Goal: Task Accomplishment & Management: Manage account settings

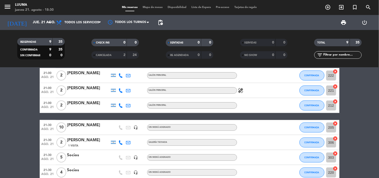
scroll to position [56, 0]
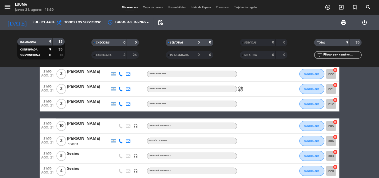
click at [59, 121] on span "10" at bounding box center [62, 126] width 10 height 10
click at [76, 122] on div "[PERSON_NAME]" at bounding box center [88, 124] width 43 height 7
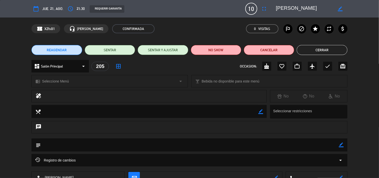
drag, startPoint x: 322, startPoint y: 49, endPoint x: 317, endPoint y: 49, distance: 5.3
click at [320, 49] on button "Cerrar" at bounding box center [322, 50] width 51 height 10
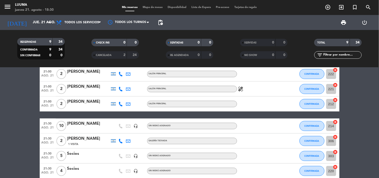
click at [140, 5] on div "Mis reservas Mapa de mesas Disponibilidad Lista de Espera Pre-acceso Tarjetas d…" at bounding box center [190, 7] width 140 height 5
click at [144, 6] on span "Mapa de mesas" at bounding box center [152, 7] width 25 height 3
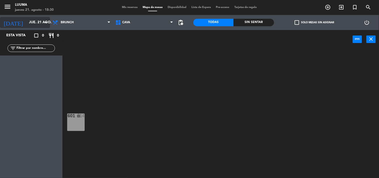
click at [31, 19] on input "jue. 21 ago." at bounding box center [51, 22] width 48 height 9
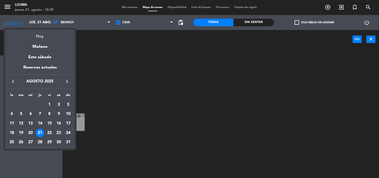
click at [35, 35] on div "Hoy" at bounding box center [40, 35] width 70 height 10
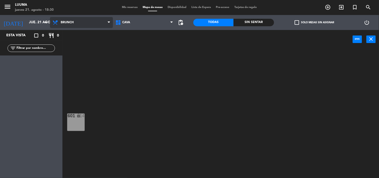
click at [93, 24] on span "Brunch" at bounding box center [81, 22] width 63 height 11
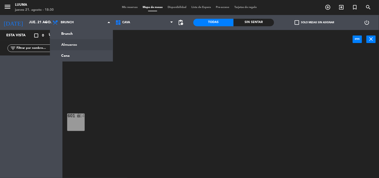
click at [90, 53] on ng-component "menu Luuma [DATE] 21. agosto - 18:30 Mis reservas Mapa de mesas Disponibilidad …" at bounding box center [189, 89] width 379 height 178
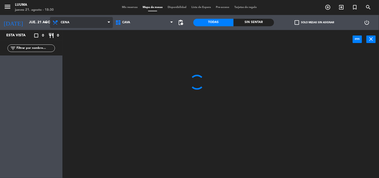
click at [79, 26] on span "Cena" at bounding box center [81, 22] width 63 height 11
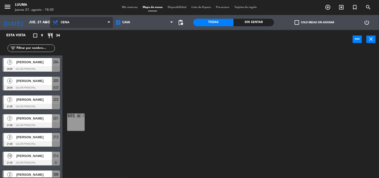
click at [81, 53] on ng-component "menu Luuma [DATE] 21. agosto - 18:30 Mis reservas Mapa de mesas Disponibilidad …" at bounding box center [189, 89] width 379 height 178
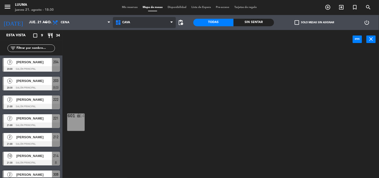
click at [125, 24] on span "Cava" at bounding box center [144, 22] width 63 height 11
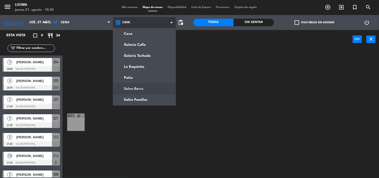
click at [139, 88] on ng-component "menu Luuma [DATE] 21. agosto - 18:30 Mis reservas Mapa de mesas Disponibilidad …" at bounding box center [189, 89] width 379 height 178
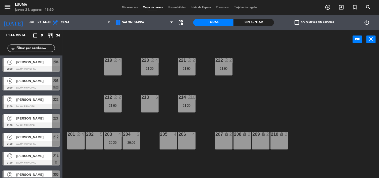
click at [34, 156] on span "[PERSON_NAME]" at bounding box center [34, 155] width 36 height 5
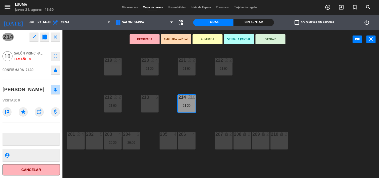
click at [38, 114] on icon "repeat" at bounding box center [39, 111] width 9 height 9
click at [183, 105] on div "21:30" at bounding box center [187, 106] width 18 height 4
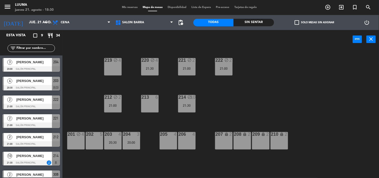
click at [183, 105] on div "21:30" at bounding box center [187, 106] width 18 height 4
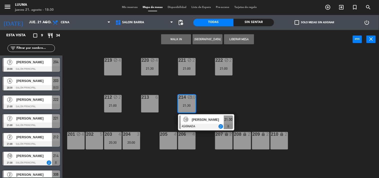
click at [131, 7] on span "Mis reservas" at bounding box center [130, 7] width 21 height 3
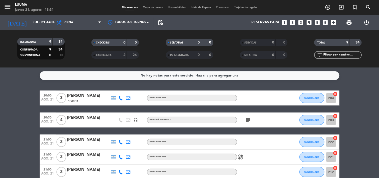
click at [151, 9] on span "Mapa de mesas" at bounding box center [152, 7] width 25 height 3
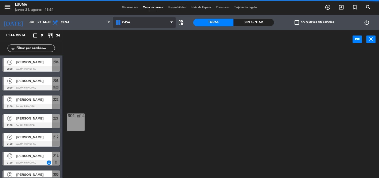
click at [169, 24] on span "Cava" at bounding box center [144, 22] width 63 height 11
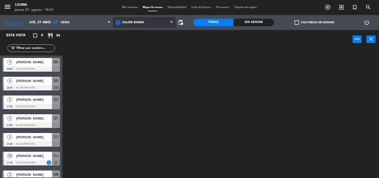
click at [151, 87] on ng-component "menu Luuma [DATE] 21. agosto - 18:31 Mis reservas Mapa de mesas Disponibilidad …" at bounding box center [189, 89] width 379 height 178
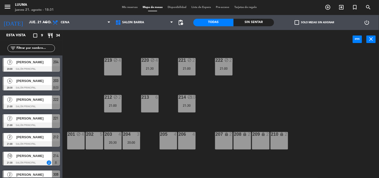
click at [132, 9] on div "Mis reservas Mapa de mesas Disponibilidad Lista de Espera Pre-acceso Tarjetas d…" at bounding box center [190, 7] width 140 height 5
click at [131, 7] on span "Mis reservas" at bounding box center [130, 7] width 21 height 3
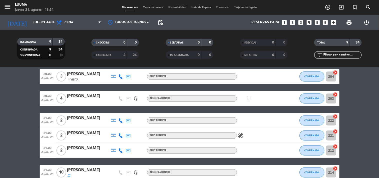
scroll to position [28, 0]
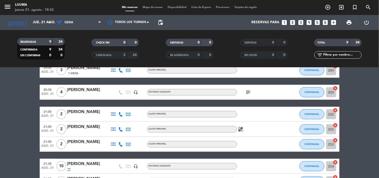
click at [351, 19] on span "print" at bounding box center [350, 23] width 10 height 10
click at [347, 20] on span "print" at bounding box center [350, 23] width 6 height 6
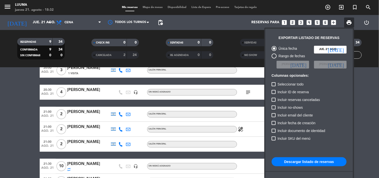
click at [319, 161] on button "Descargar listado de reservas" at bounding box center [309, 161] width 75 height 9
click at [32, 25] on div at bounding box center [189, 89] width 379 height 178
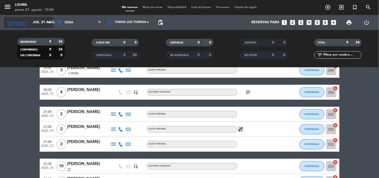
click at [35, 25] on input "jue. 21 ago." at bounding box center [54, 22] width 48 height 9
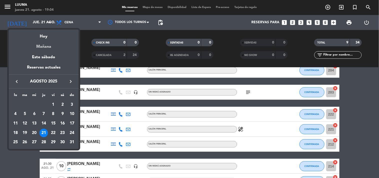
click at [51, 46] on div "Mañana" at bounding box center [44, 45] width 70 height 10
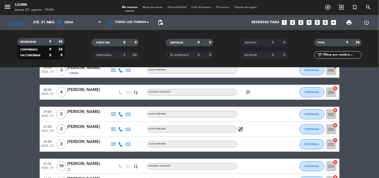
type input "vie. 22 ago."
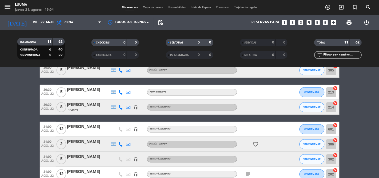
click at [150, 8] on span "Mapa de mesas" at bounding box center [152, 7] width 25 height 3
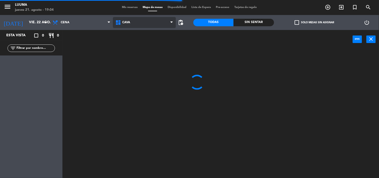
click at [149, 26] on span "Cava" at bounding box center [144, 22] width 63 height 11
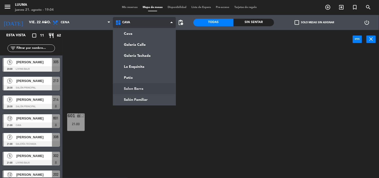
click at [146, 90] on ng-component "menu Luuma [DATE] 21. agosto - 19:04 Mis reservas Mapa de mesas Disponibilidad …" at bounding box center [189, 89] width 379 height 178
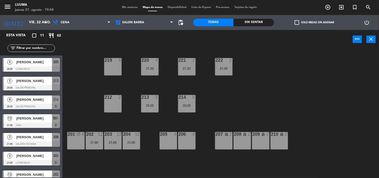
click at [185, 143] on div "206 4" at bounding box center [187, 141] width 18 height 18
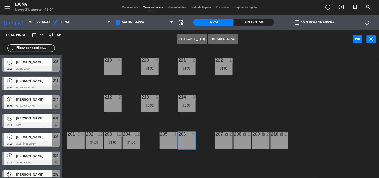
click at [173, 141] on div "205 4" at bounding box center [169, 141] width 18 height 18
click at [179, 134] on div "206" at bounding box center [179, 134] width 0 height 5
click at [173, 137] on div "205 4" at bounding box center [169, 141] width 18 height 18
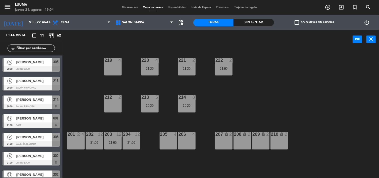
click at [172, 137] on div "205 4" at bounding box center [169, 141] width 18 height 18
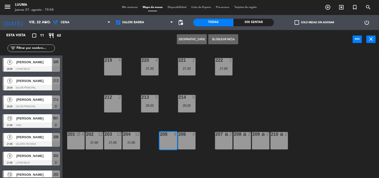
drag, startPoint x: 174, startPoint y: 138, endPoint x: 161, endPoint y: 101, distance: 39.7
click at [174, 138] on div "205 4" at bounding box center [169, 141] width 18 height 18
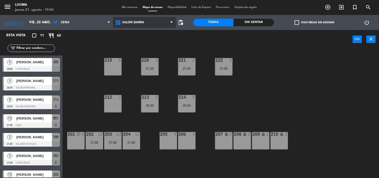
click at [161, 24] on span "Salon Barra" at bounding box center [144, 22] width 63 height 11
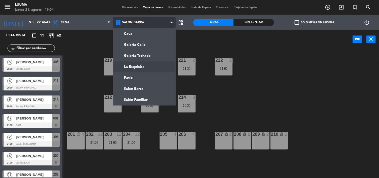
click at [152, 69] on ng-component "menu Luuma [DATE] 21. agosto - 19:04 Mis reservas Mapa de mesas Disponibilidad …" at bounding box center [189, 89] width 379 height 178
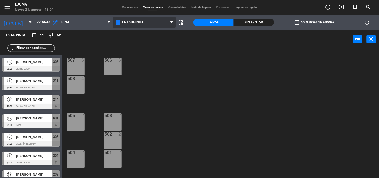
click at [148, 26] on span "La Esquinita" at bounding box center [144, 22] width 63 height 11
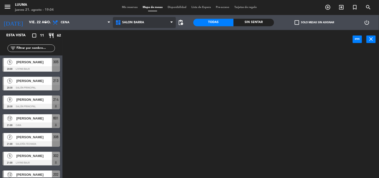
click at [140, 89] on ng-component "menu Luuma [DATE] 21. agosto - 19:04 Mis reservas Mapa de mesas Disponibilidad …" at bounding box center [189, 89] width 379 height 178
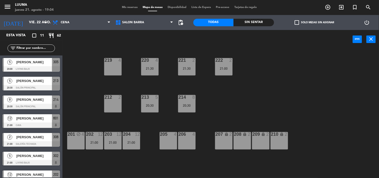
click at [174, 134] on div "4" at bounding box center [177, 134] width 8 height 5
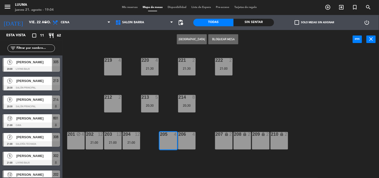
click at [188, 134] on div at bounding box center [187, 134] width 8 height 5
click at [193, 41] on button "[GEOGRAPHIC_DATA]" at bounding box center [192, 39] width 30 height 10
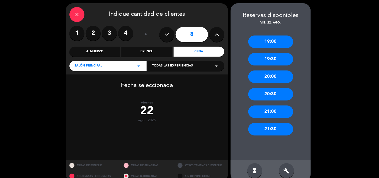
scroll to position [25, 0]
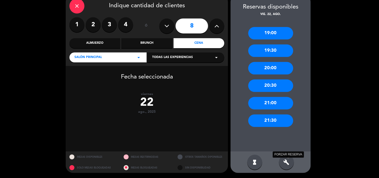
drag, startPoint x: 286, startPoint y: 161, endPoint x: 275, endPoint y: 113, distance: 48.9
click at [286, 161] on icon "build" at bounding box center [287, 162] width 6 height 6
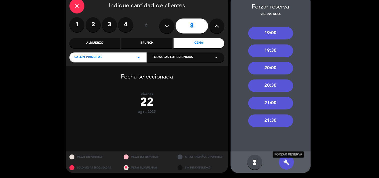
click at [285, 162] on icon "build" at bounding box center [287, 162] width 6 height 6
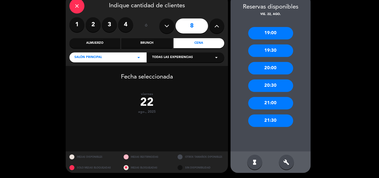
click at [289, 165] on div "build" at bounding box center [286, 162] width 15 height 15
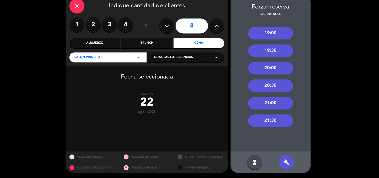
click at [272, 89] on div "20:30" at bounding box center [271, 86] width 45 height 13
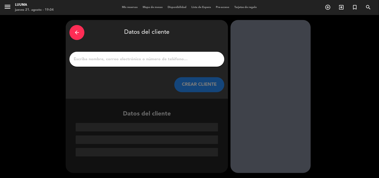
scroll to position [0, 0]
click at [130, 53] on div at bounding box center [147, 59] width 155 height 15
click at [114, 56] on input "1" at bounding box center [147, 59] width 148 height 7
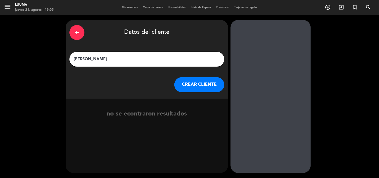
type input "[PERSON_NAME]"
click at [185, 83] on button "CREAR CLIENTE" at bounding box center [200, 84] width 50 height 15
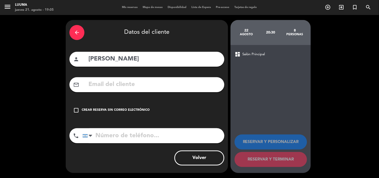
click at [131, 111] on div "Crear reserva sin correo electrónico" at bounding box center [116, 110] width 68 height 5
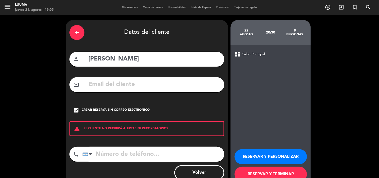
click at [276, 169] on button "RESERVAR Y TERMINAR" at bounding box center [271, 174] width 73 height 15
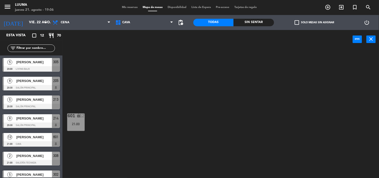
click at [181, 81] on div "601 lock 12 21:00" at bounding box center [222, 113] width 313 height 129
click at [73, 24] on span "Cena" at bounding box center [81, 22] width 63 height 11
click at [125, 22] on span "Cava" at bounding box center [127, 23] width 8 height 4
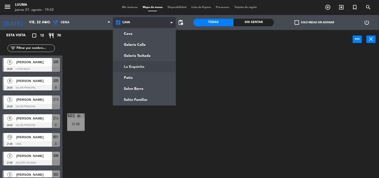
click at [147, 65] on ng-component "menu Luuma [DATE] 21. agosto - 19:22 Mis reservas Mapa de mesas Disponibilidad …" at bounding box center [189, 89] width 379 height 178
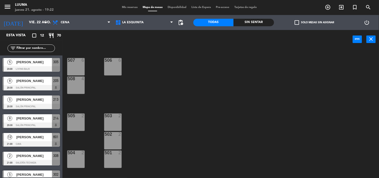
click at [108, 68] on div "506 6" at bounding box center [113, 67] width 18 height 18
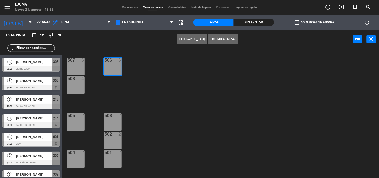
click at [108, 68] on div "506 6" at bounding box center [113, 67] width 18 height 18
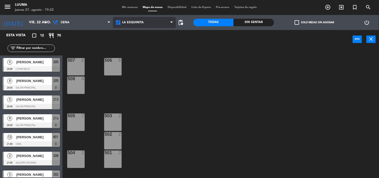
click at [142, 25] on span "La Esquinita" at bounding box center [144, 22] width 63 height 11
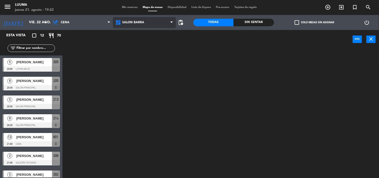
click at [144, 86] on ng-component "menu Luuma [DATE] 21. agosto - 19:22 Mis reservas Mapa de mesas Disponibilidad …" at bounding box center [189, 89] width 379 height 178
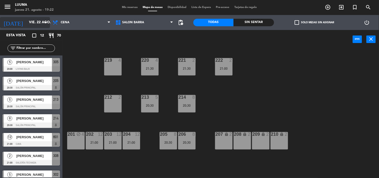
click at [41, 25] on input "vie. 22 ago." at bounding box center [51, 22] width 48 height 9
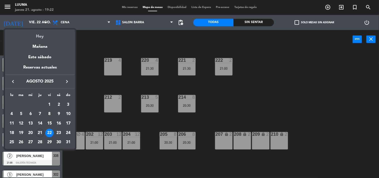
click at [44, 38] on div "Hoy" at bounding box center [40, 35] width 70 height 10
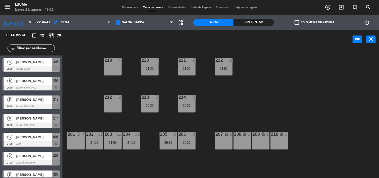
type input "jue. 21 ago."
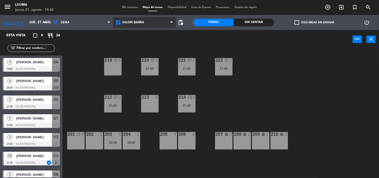
click at [153, 26] on span "Salon Barra" at bounding box center [144, 22] width 63 height 11
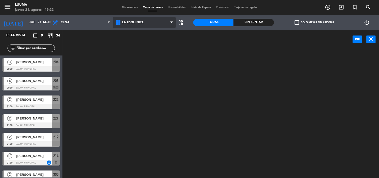
click at [130, 62] on ng-component "menu Luuma [DATE] 21. agosto - 19:22 Mis reservas Mapa de mesas Disponibilidad …" at bounding box center [189, 89] width 379 height 178
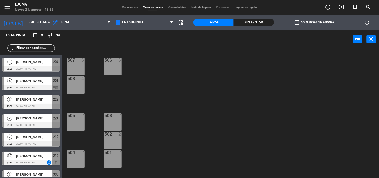
click at [80, 67] on div "507 6" at bounding box center [76, 67] width 18 height 18
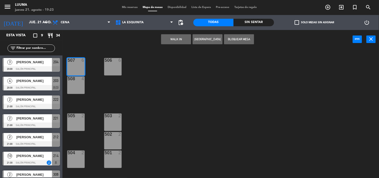
click at [77, 80] on div at bounding box center [76, 79] width 8 height 5
click at [118, 68] on div "506 6" at bounding box center [113, 67] width 18 height 18
click at [108, 63] on div "506 6" at bounding box center [113, 67] width 18 height 18
click at [108, 64] on div "506 6" at bounding box center [113, 67] width 18 height 18
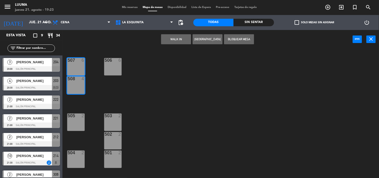
click at [108, 64] on div "506 6" at bounding box center [113, 67] width 18 height 18
click at [213, 42] on button "[GEOGRAPHIC_DATA]" at bounding box center [208, 39] width 30 height 10
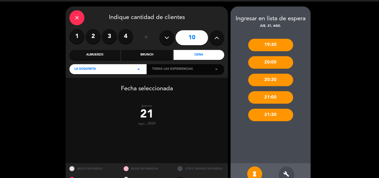
scroll to position [25, 0]
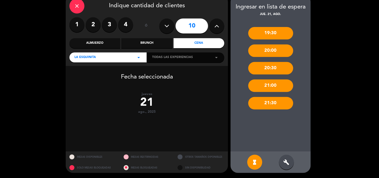
click at [283, 161] on div "build" at bounding box center [286, 162] width 15 height 15
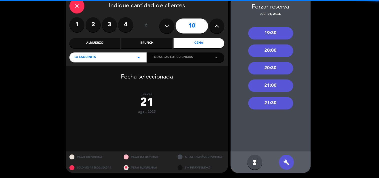
click at [283, 103] on div "21:30" at bounding box center [271, 103] width 45 height 13
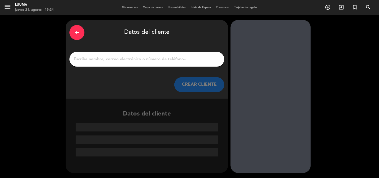
click at [129, 58] on input "1" at bounding box center [147, 59] width 148 height 7
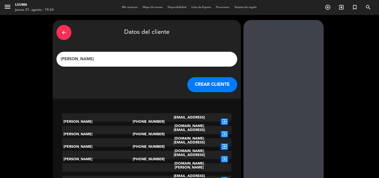
type input "[PERSON_NAME]"
click at [209, 85] on button "CREAR CLIENTE" at bounding box center [213, 84] width 50 height 15
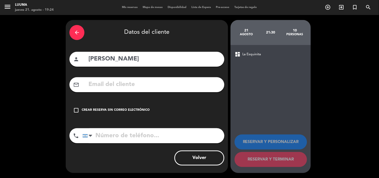
click at [128, 112] on div "Crear reserva sin correo electrónico" at bounding box center [116, 110] width 68 height 5
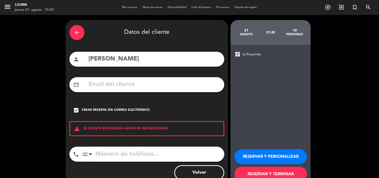
click at [267, 170] on button "RESERVAR Y TERMINAR" at bounding box center [271, 174] width 73 height 15
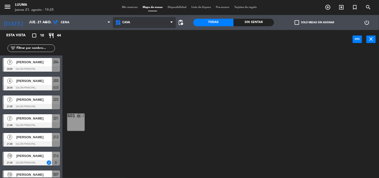
click at [154, 20] on span "Cava" at bounding box center [144, 22] width 63 height 11
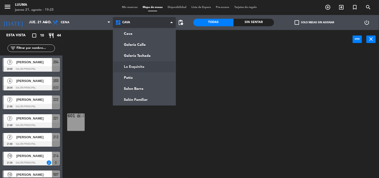
click at [138, 70] on ng-component "menu Luuma [DATE] 21. agosto - 19:25 Mis reservas Mapa de mesas Disponibilidad …" at bounding box center [189, 89] width 379 height 178
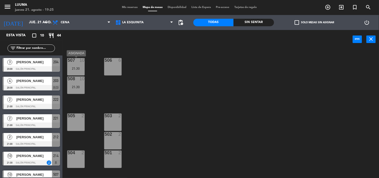
click at [76, 70] on div "21:30" at bounding box center [76, 69] width 18 height 4
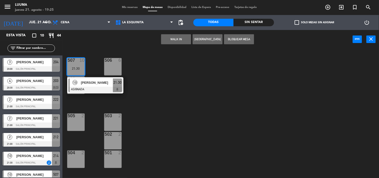
click at [76, 70] on div "21:30" at bounding box center [76, 69] width 18 height 4
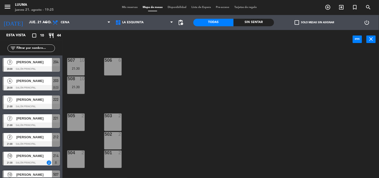
click at [77, 80] on div at bounding box center [76, 79] width 8 height 5
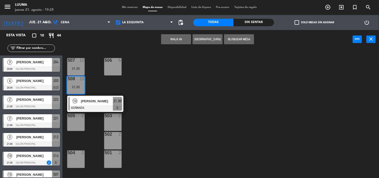
click at [77, 80] on div at bounding box center [76, 79] width 8 height 5
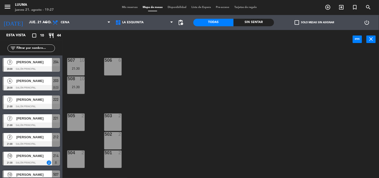
click at [115, 65] on div "506 6" at bounding box center [113, 67] width 18 height 18
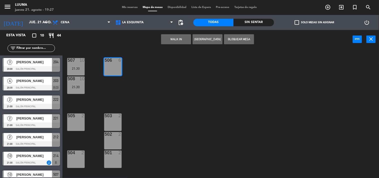
click at [238, 38] on button "Bloquear Mesa" at bounding box center [239, 39] width 30 height 10
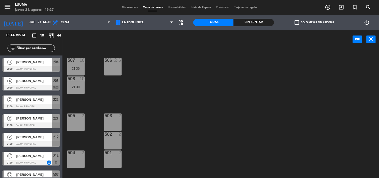
click at [73, 124] on div "505 2" at bounding box center [76, 123] width 18 height 18
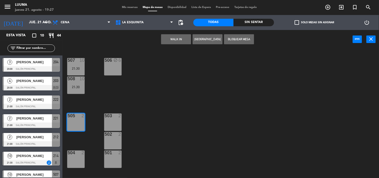
click at [237, 39] on button "Bloquear Mesa" at bounding box center [239, 39] width 30 height 10
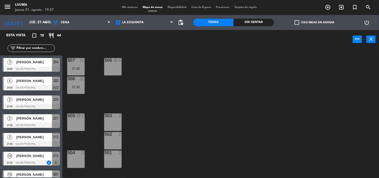
click at [116, 120] on div "503 2" at bounding box center [113, 123] width 18 height 18
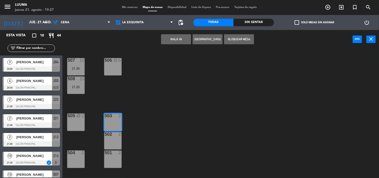
click at [234, 40] on button "Bloquear Mesa" at bounding box center [239, 39] width 30 height 10
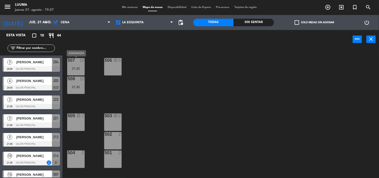
click at [82, 67] on div "21:30" at bounding box center [76, 69] width 18 height 4
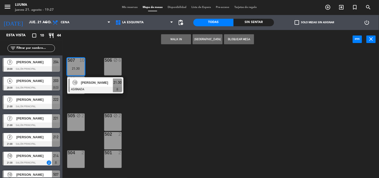
click at [82, 67] on div "21:30" at bounding box center [76, 69] width 18 height 4
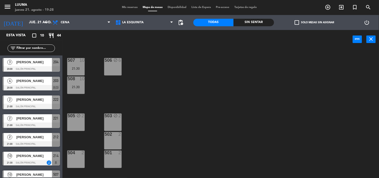
click at [82, 67] on div "21:30" at bounding box center [76, 69] width 18 height 4
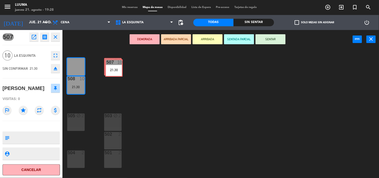
drag, startPoint x: 80, startPoint y: 67, endPoint x: 118, endPoint y: 68, distance: 38.0
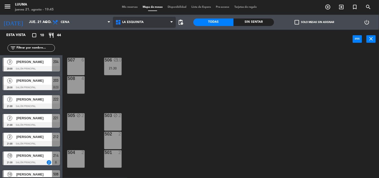
click at [136, 25] on span "La Esquinita" at bounding box center [144, 22] width 63 height 11
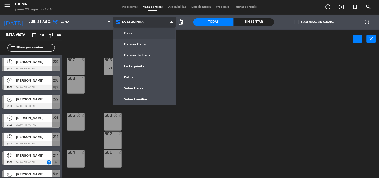
click at [148, 33] on ng-component "menu Luuma [DATE] 21. agosto - 19:45 Mis reservas Mapa de mesas Disponibilidad …" at bounding box center [189, 89] width 379 height 178
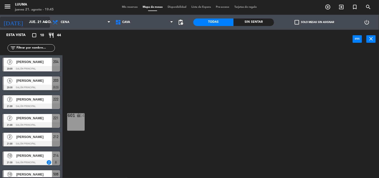
click at [37, 23] on input "jue. 21 ago." at bounding box center [51, 22] width 48 height 9
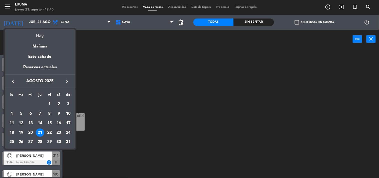
click at [34, 36] on div "Hoy" at bounding box center [40, 34] width 70 height 10
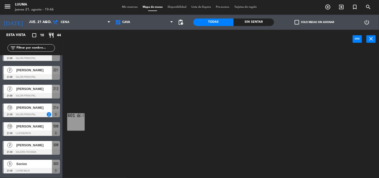
scroll to position [56, 0]
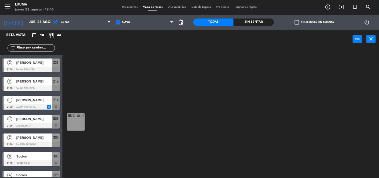
click at [20, 121] on span "[PERSON_NAME]" at bounding box center [34, 118] width 36 height 5
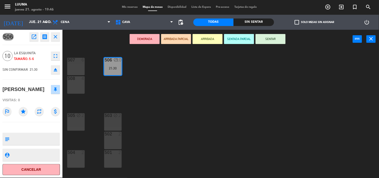
click at [74, 128] on div "505 block 2" at bounding box center [76, 122] width 18 height 18
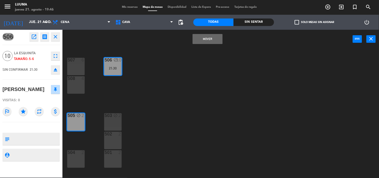
click at [112, 64] on div "506 block 10 21:30" at bounding box center [113, 67] width 18 height 18
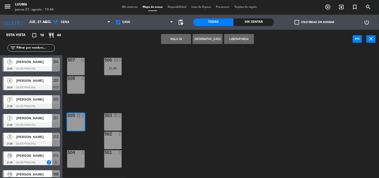
click at [112, 64] on div "506 block 10 21:30" at bounding box center [113, 67] width 18 height 18
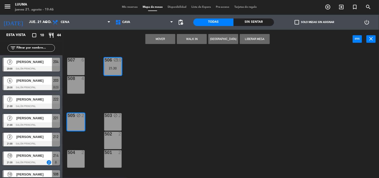
click at [80, 113] on icon "block" at bounding box center [79, 115] width 4 height 4
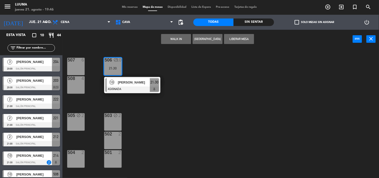
click at [80, 113] on icon "block" at bounding box center [79, 115] width 4 height 4
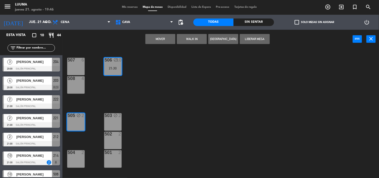
click at [142, 88] on div "507 6 506 block 10 21:30 508 4 505 block 2 503 block 2 502 2 504 2 501 2" at bounding box center [222, 113] width 313 height 129
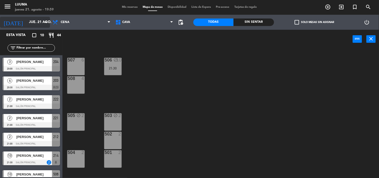
click at [29, 21] on input "jue. 21 ago." at bounding box center [51, 22] width 48 height 9
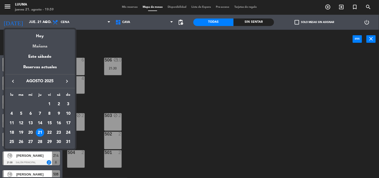
click at [39, 47] on div "Mañana" at bounding box center [40, 45] width 70 height 10
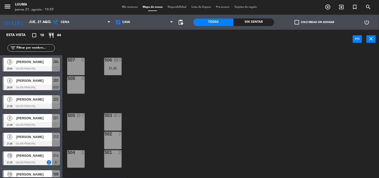
type input "vie. 22 ago."
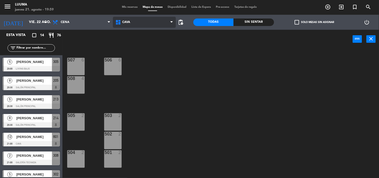
click at [136, 21] on span "Cava" at bounding box center [144, 22] width 63 height 11
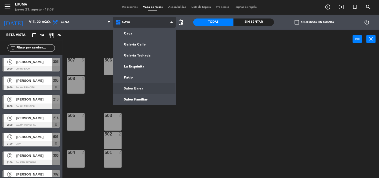
click at [135, 87] on ng-component "menu Luuma [DATE] 21. agosto - 19:59 Mis reservas Mapa de mesas Disponibilidad …" at bounding box center [189, 89] width 379 height 178
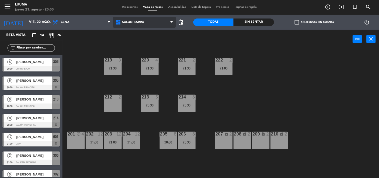
click at [145, 26] on span "Salon Barra" at bounding box center [144, 22] width 63 height 11
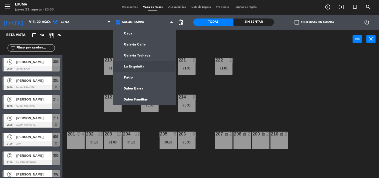
click at [146, 64] on ng-component "menu Luuma [DATE] 21. agosto - 20:00 Mis reservas Mapa de mesas Disponibilidad …" at bounding box center [189, 89] width 379 height 178
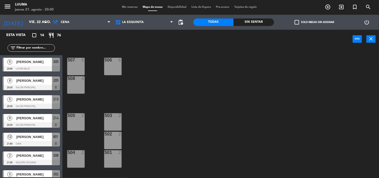
click at [115, 70] on div "506 6" at bounding box center [113, 67] width 18 height 18
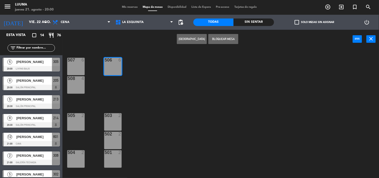
click at [194, 36] on button "[GEOGRAPHIC_DATA]" at bounding box center [192, 39] width 30 height 10
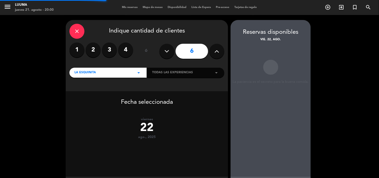
scroll to position [25, 0]
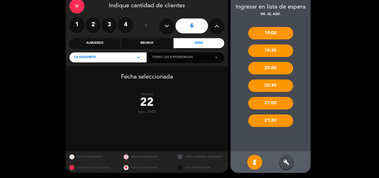
drag, startPoint x: 297, startPoint y: 164, endPoint x: 293, endPoint y: 163, distance: 4.2
click at [294, 164] on div "hourglass_full build" at bounding box center [271, 163] width 80 height 22
drag, startPoint x: 293, startPoint y: 162, endPoint x: 289, endPoint y: 160, distance: 3.8
click at [291, 161] on div "build" at bounding box center [286, 162] width 15 height 15
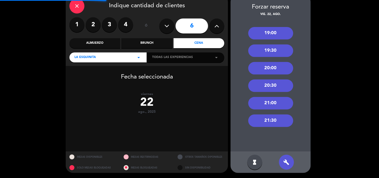
click at [274, 120] on div "21:30" at bounding box center [271, 121] width 45 height 13
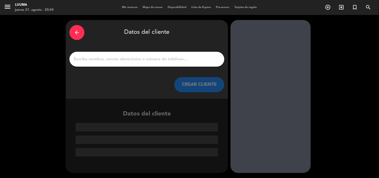
drag, startPoint x: 123, startPoint y: 54, endPoint x: 103, endPoint y: 61, distance: 21.4
click at [103, 61] on input "1" at bounding box center [147, 59] width 148 height 7
paste input "[PERSON_NAME]. [PERSON_NAME],"
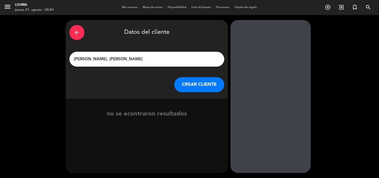
type input "[PERSON_NAME]. [PERSON_NAME]"
click at [182, 87] on button "CREAR CLIENTE" at bounding box center [200, 84] width 50 height 15
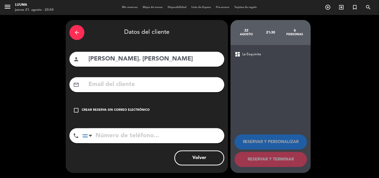
click at [93, 103] on div "check_box_outline_blank Crear reserva sin correo electrónico" at bounding box center [147, 110] width 155 height 15
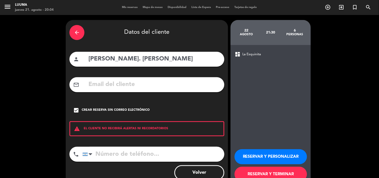
click at [97, 109] on div "Crear reserva sin correo electrónico" at bounding box center [116, 110] width 68 height 5
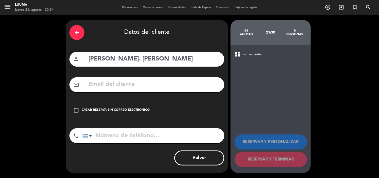
click at [135, 111] on div "Crear reserva sin correo electrónico" at bounding box center [116, 110] width 68 height 5
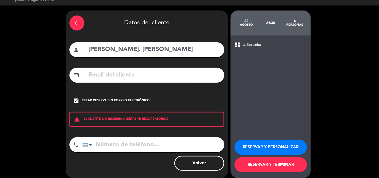
scroll to position [15, 0]
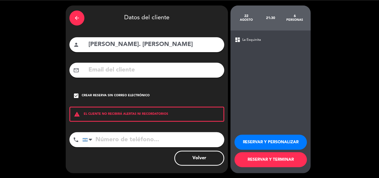
click at [274, 159] on button "RESERVAR Y TERMINAR" at bounding box center [271, 159] width 73 height 15
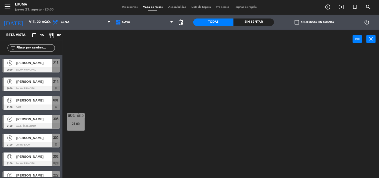
scroll to position [83, 0]
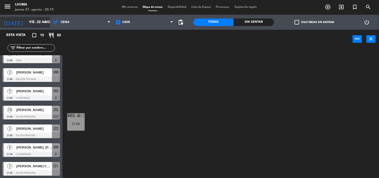
click at [42, 21] on input "vie. 22 ago." at bounding box center [51, 22] width 48 height 9
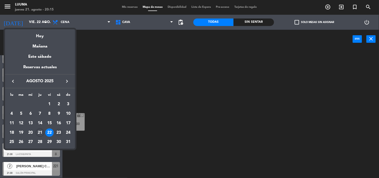
click at [59, 131] on div "23" at bounding box center [59, 133] width 9 height 9
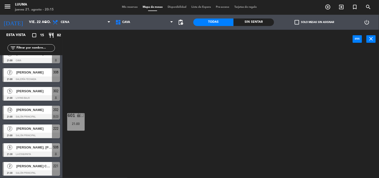
type input "sáb. 23 ago."
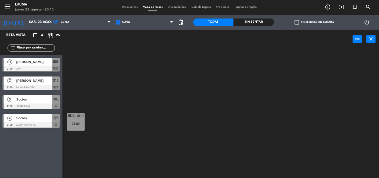
click at [39, 64] on span "[PERSON_NAME]" at bounding box center [34, 61] width 36 height 5
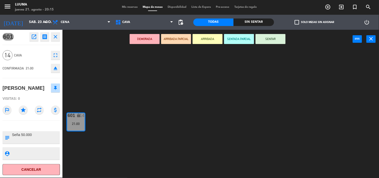
click at [37, 136] on textarea at bounding box center [36, 137] width 48 height 11
drag, startPoint x: 35, startPoint y: 133, endPoint x: 31, endPoint y: 133, distance: 4.8
click at [31, 133] on textarea at bounding box center [36, 137] width 48 height 11
type textarea "Seña 500.00"
drag, startPoint x: 36, startPoint y: 133, endPoint x: 0, endPoint y: 134, distance: 35.5
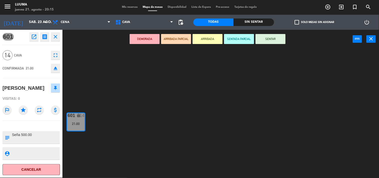
click at [0, 136] on div "601 open_in_new receipt 9:00 PM [DATE] personas [PERSON_NAME] 601 INTERNAL NOTE…" at bounding box center [31, 104] width 63 height 148
type textarea "P"
type textarea "ABONO TODO $ 555000 ( EL DIA DE LA FECHA CERRAR ESTA RESERVA COMO CAJA SANTANDE…"
click at [87, 148] on div "601 lock 14 21:00" at bounding box center [222, 113] width 313 height 129
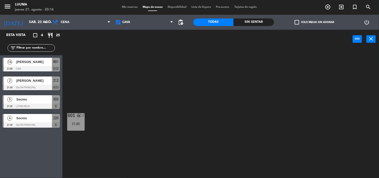
click at [38, 61] on span "[PERSON_NAME]" at bounding box center [34, 61] width 36 height 5
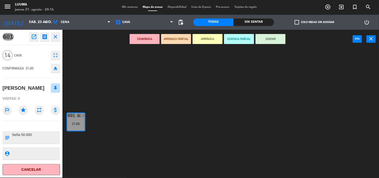
drag, startPoint x: 46, startPoint y: 136, endPoint x: 43, endPoint y: 136, distance: 3.5
click at [45, 136] on textarea at bounding box center [36, 137] width 48 height 11
click at [38, 137] on textarea at bounding box center [36, 137] width 48 height 11
click at [34, 39] on icon "open_in_new" at bounding box center [34, 37] width 6 height 6
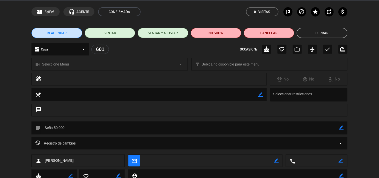
scroll to position [36, 0]
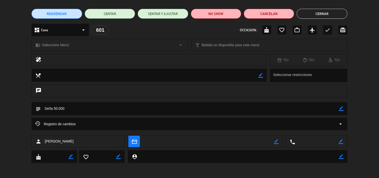
click at [77, 110] on textarea at bounding box center [190, 108] width 298 height 13
click at [339, 112] on textarea at bounding box center [190, 108] width 298 height 13
click at [341, 109] on icon "border_color" at bounding box center [341, 108] width 5 height 5
drag, startPoint x: 71, startPoint y: 109, endPoint x: 0, endPoint y: 111, distance: 70.6
click at [0, 111] on div "subject" at bounding box center [189, 110] width 379 height 16
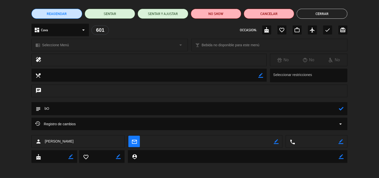
type textarea "b"
type textarea "Abono el total del evento ($555.000) el dia de la fecha cerrar esta mesa como t…"
click at [342, 109] on icon at bounding box center [341, 108] width 5 height 5
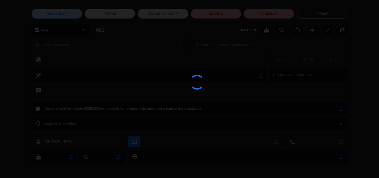
type textarea "Abono el total del evento ($555.000) el dia de la fecha cerrar esta mesa como t…"
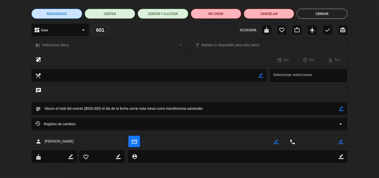
click at [342, 107] on icon "border_color" at bounding box center [341, 108] width 5 height 5
click at [342, 107] on icon at bounding box center [341, 108] width 5 height 5
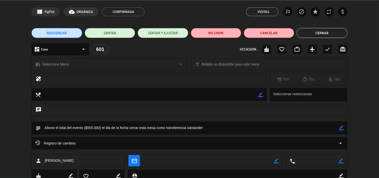
scroll to position [0, 0]
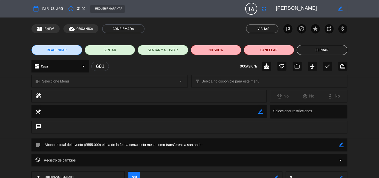
click at [342, 47] on button "Cerrar" at bounding box center [322, 50] width 51 height 10
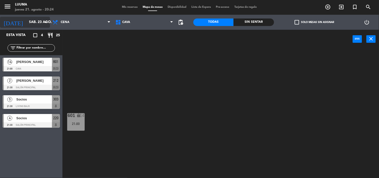
click at [28, 18] on input "sáb. 23 ago." at bounding box center [51, 22] width 48 height 9
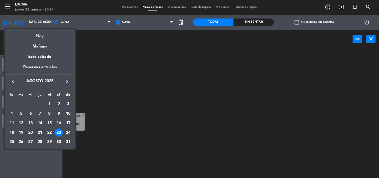
click at [38, 37] on div "Hoy" at bounding box center [40, 34] width 70 height 10
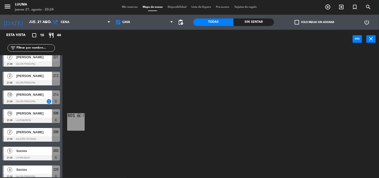
scroll to position [66, 0]
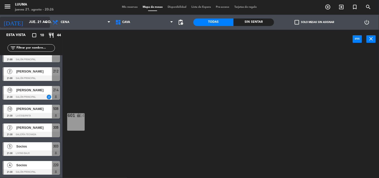
click at [27, 23] on input "jue. 21 ago." at bounding box center [51, 22] width 48 height 9
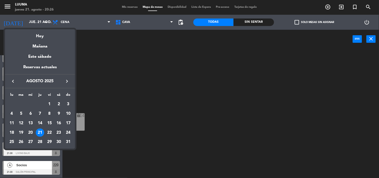
click at [59, 131] on div "23" at bounding box center [59, 133] width 9 height 9
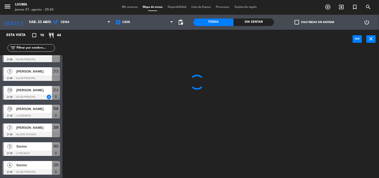
scroll to position [0, 0]
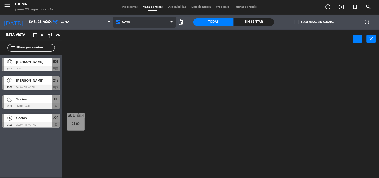
click at [133, 27] on span "Cava" at bounding box center [144, 22] width 63 height 11
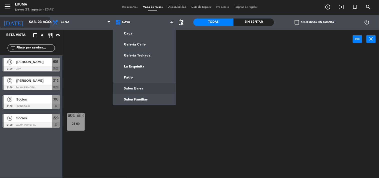
click at [34, 21] on input "sáb. 23 ago." at bounding box center [51, 22] width 48 height 9
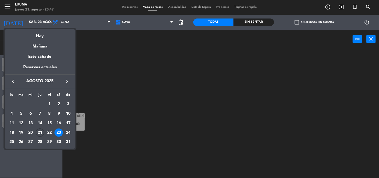
drag, startPoint x: 46, startPoint y: 42, endPoint x: 43, endPoint y: 36, distance: 6.0
click at [44, 40] on div "Mañana" at bounding box center [40, 45] width 70 height 10
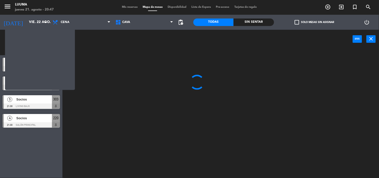
click at [42, 35] on span "4" at bounding box center [42, 36] width 2 height 6
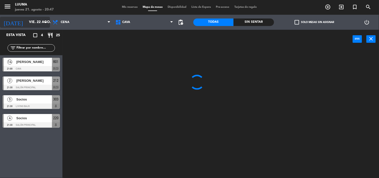
click at [38, 22] on input "vie. 22 ago." at bounding box center [51, 22] width 48 height 9
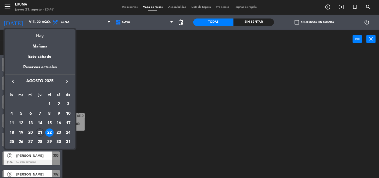
click at [41, 33] on div "Hoy" at bounding box center [40, 34] width 70 height 10
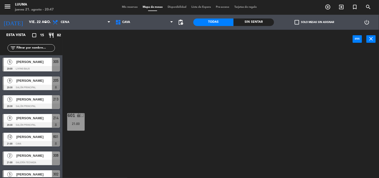
type input "jue. 21 ago."
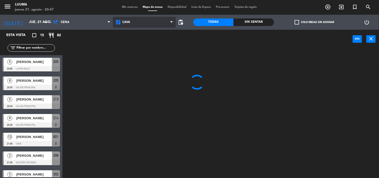
click at [146, 20] on span "Cava" at bounding box center [144, 22] width 63 height 11
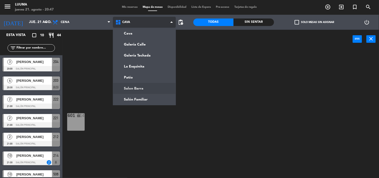
click at [142, 93] on ng-component "menu Luuma [DATE] 21. agosto - 20:47 Mis reservas Mapa de mesas Disponibilidad …" at bounding box center [189, 89] width 379 height 178
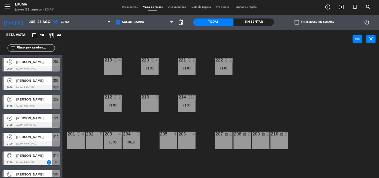
click at [113, 68] on div "219 block 4" at bounding box center [113, 67] width 18 height 18
